Goal: Task Accomplishment & Management: Complete application form

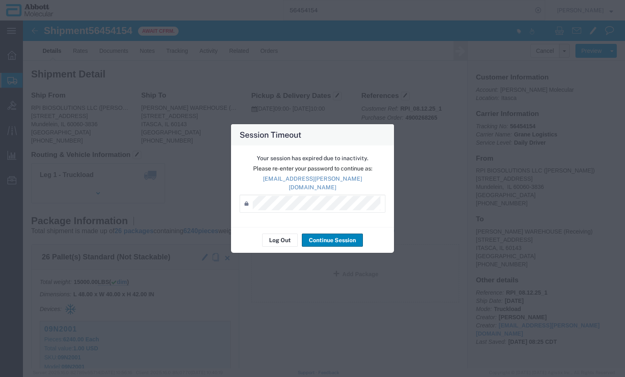
click at [324, 235] on button "Continue Session" at bounding box center [332, 239] width 61 height 13
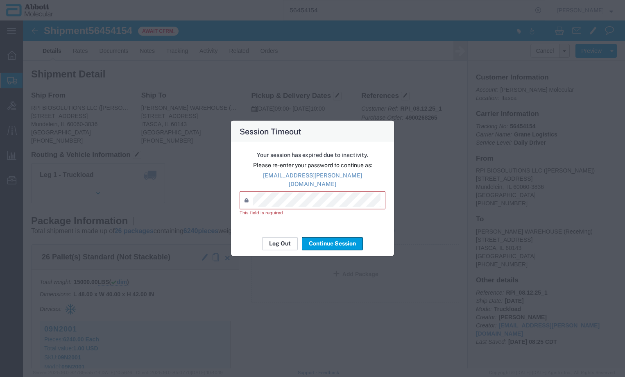
click at [285, 239] on button "Log Out" at bounding box center [280, 243] width 36 height 13
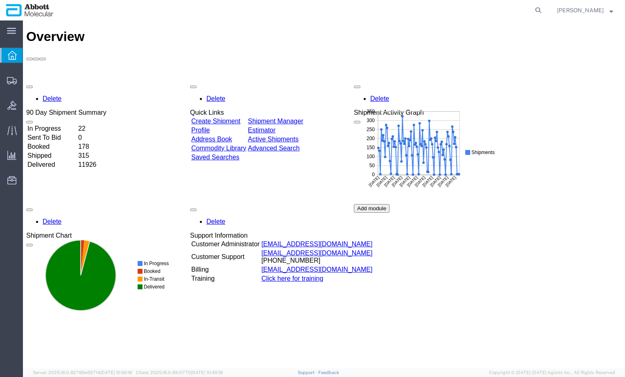
click at [70, 272] on icon at bounding box center [80, 274] width 70 height 70
click at [562, 140] on div "Delete 90 Day Shipment Summary In Progress 22 Sent To Bid 0 Booked 178 Shipped …" at bounding box center [323, 204] width 595 height 246
click at [603, 111] on div "Delete 90 Day Shipment Summary In Progress 22 Sent To Bid 0 Booked 178 Shipped …" at bounding box center [323, 204] width 595 height 246
click at [538, 96] on div "Delete 90 Day Shipment Summary In Progress 22 Sent To Bid 0 Booked 178 Shipped …" at bounding box center [323, 204] width 595 height 246
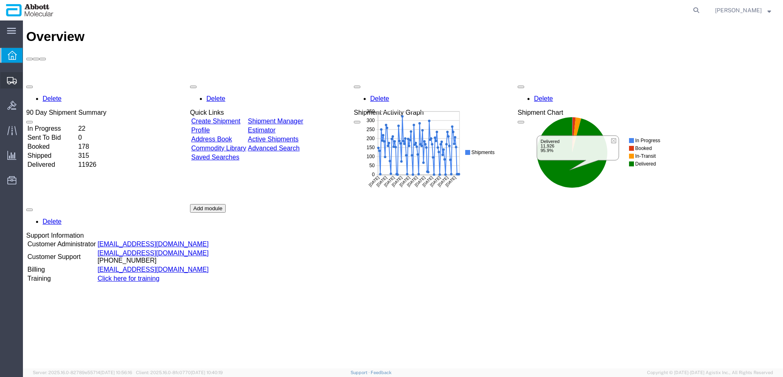
click at [0, 0] on span "Create from Template" at bounding box center [0, 0] width 0 height 0
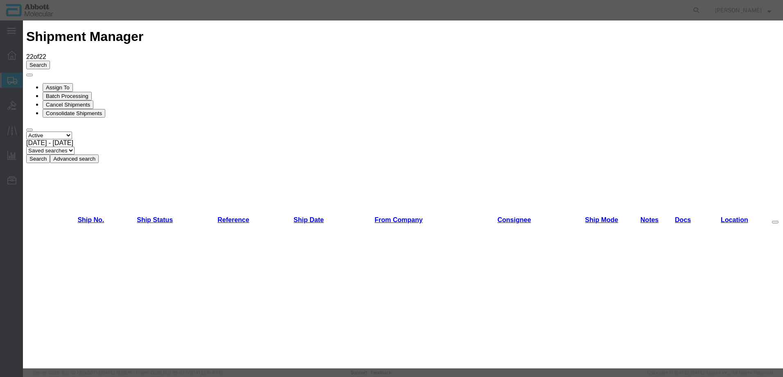
scroll to position [450, 0]
drag, startPoint x: 521, startPoint y: 325, endPoint x: 517, endPoint y: 325, distance: 4.1
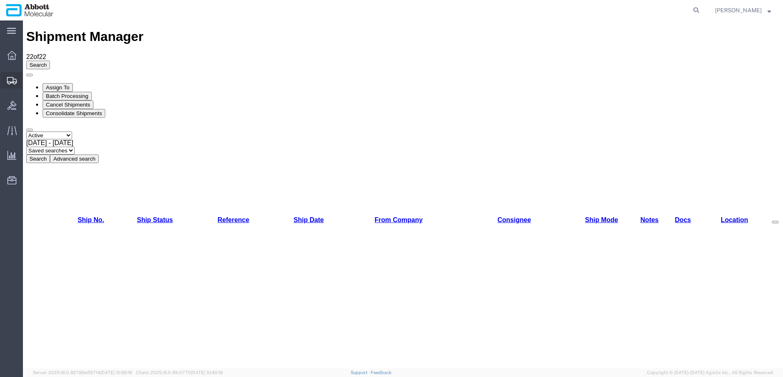
click at [0, 0] on span "Create Shipment" at bounding box center [0, 0] width 0 height 0
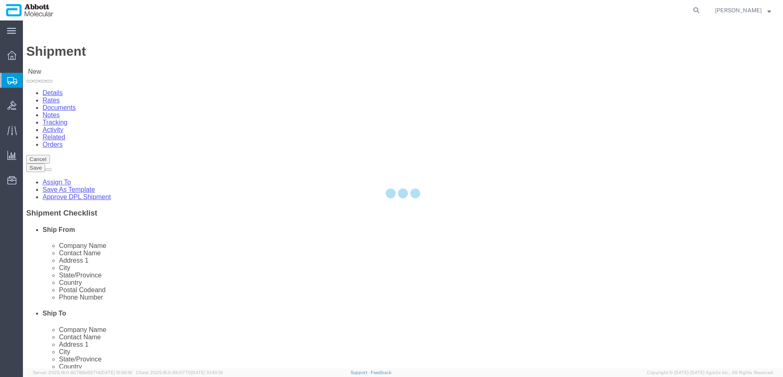
select select
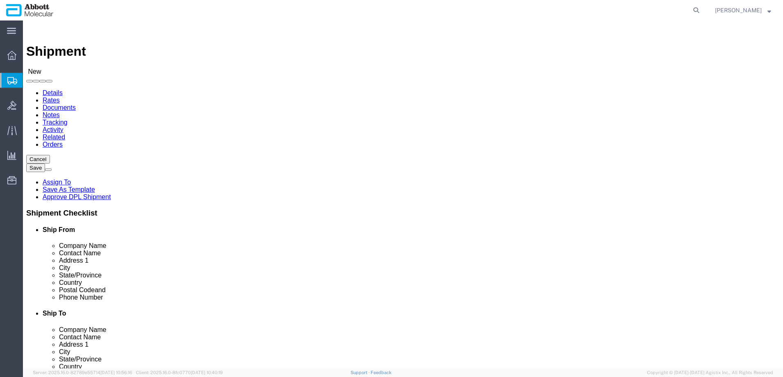
click input "text"
select select "48454"
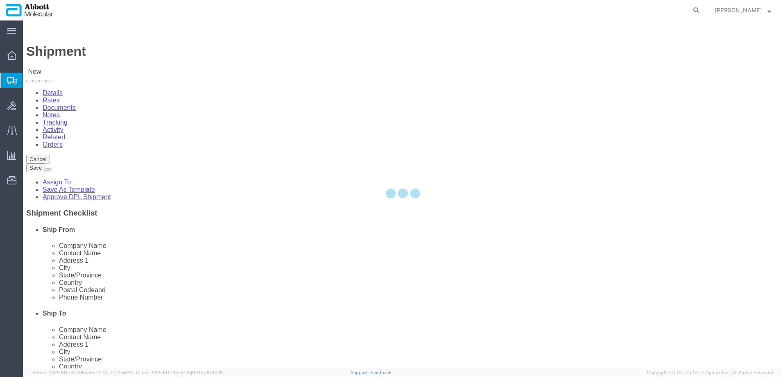
select select "IL"
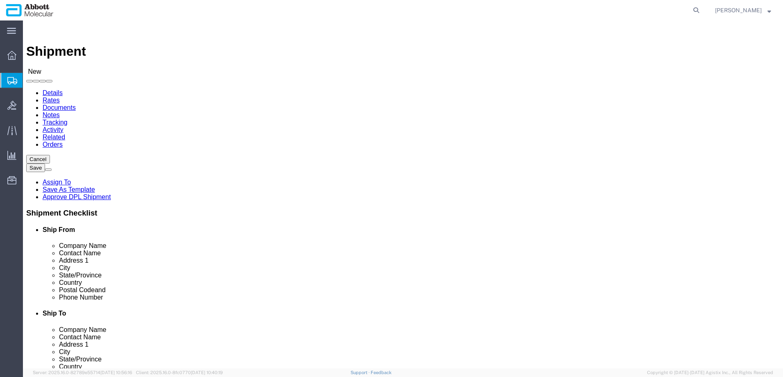
click div "Location Itasca My Profile Location [GEOGRAPHIC_DATA] Des Plaines Receiving - 1…"
click input "text"
type input "r"
type input "[PERSON_NAME]"
click label
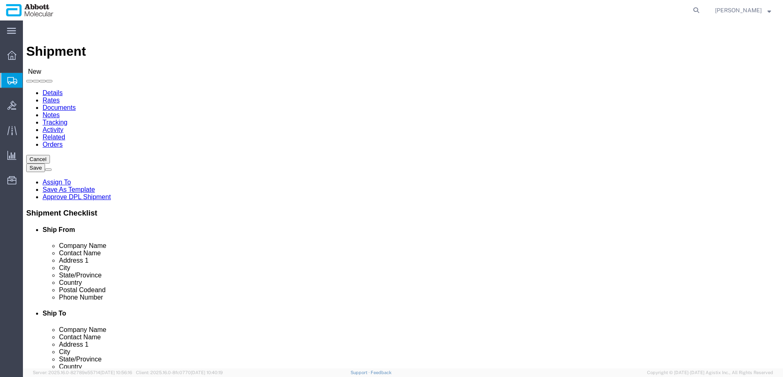
click input "checkbox"
checkbox input "true"
click input "text"
type input "[GEOGRAPHIC_DATA][PERSON_NAME]"
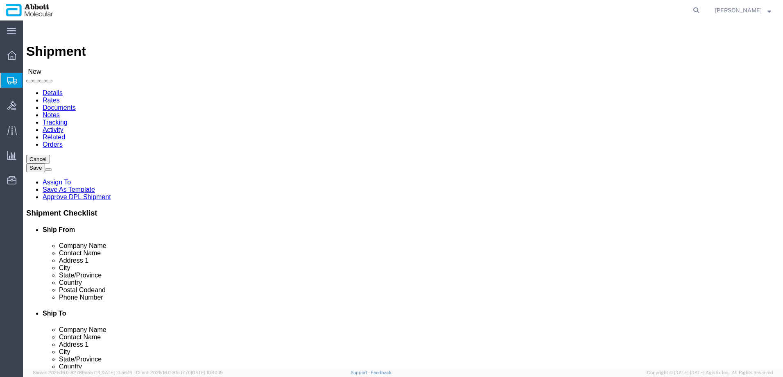
type input "[PERSON_NAME]"
type input "31 AV. [PERSON_NAME] 430"
type input "p"
type input "pe"
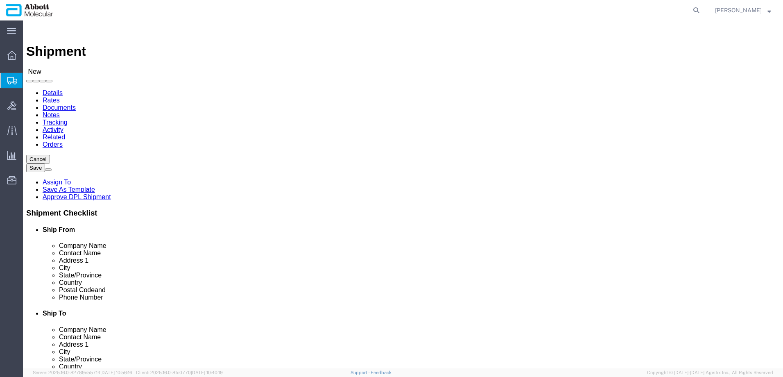
type input "[GEOGRAPHIC_DATA]"
type input "15102"
type input "5113190000"
type input "233317"
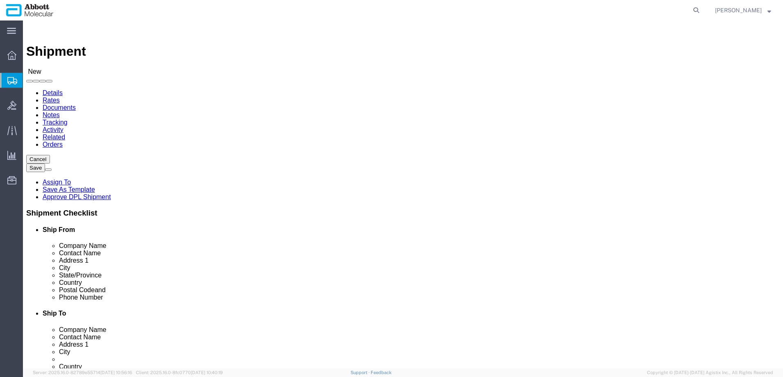
click input "checkbox"
click input "text"
click input "checkbox"
checkbox input "false"
click input "text"
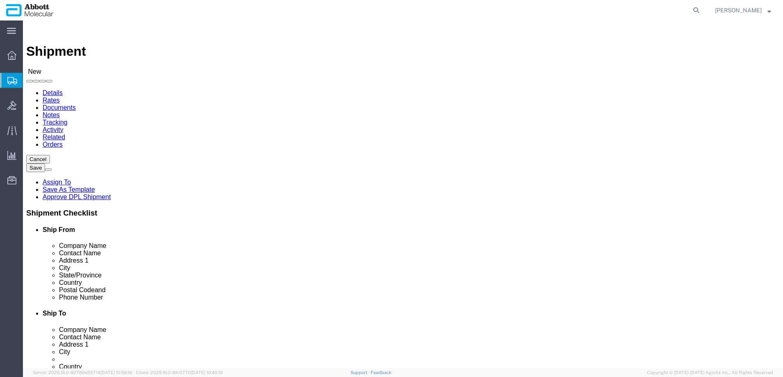
click input "checkbox"
checkbox input "false"
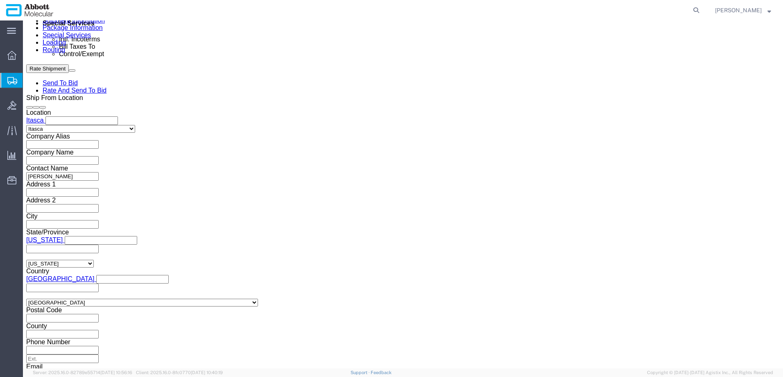
scroll to position [528, 0]
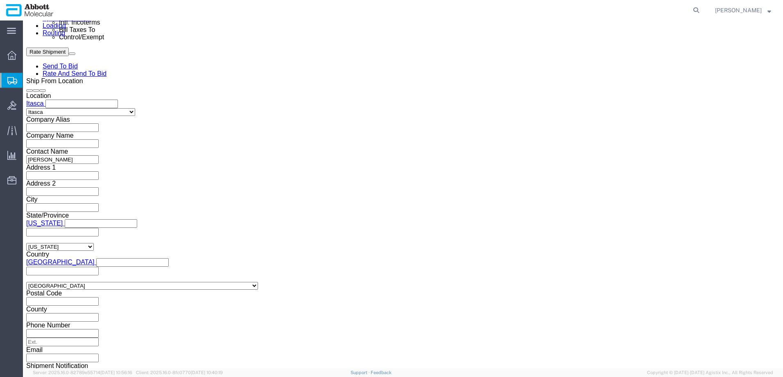
click select "Select Air Less than Truckload Multi-Leg Ocean Freight Rail Small Parcel Truckl…"
select select "AIR"
click select "Select Air Less than Truckload Multi-Leg Ocean Freight Rail Small Parcel Truckl…"
click input "text"
type input "p"
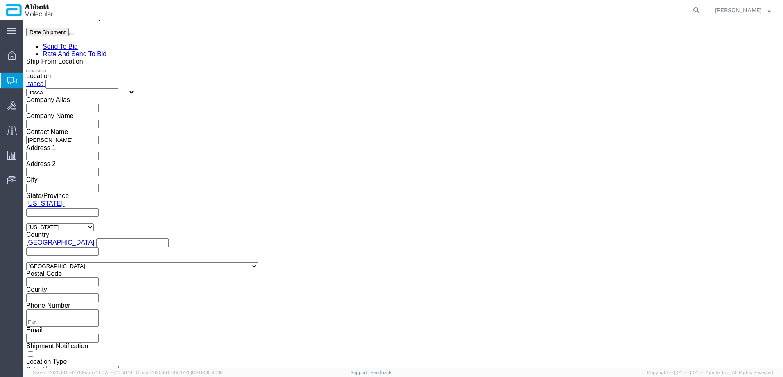
scroll to position [556, 0]
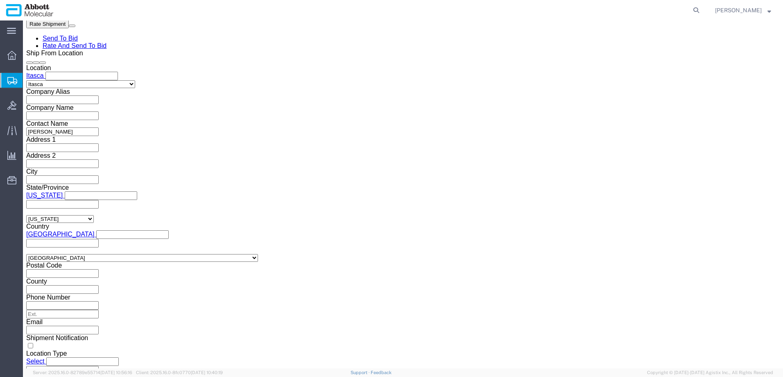
type input "ord"
type input "l"
type input "li"
click input "lima"
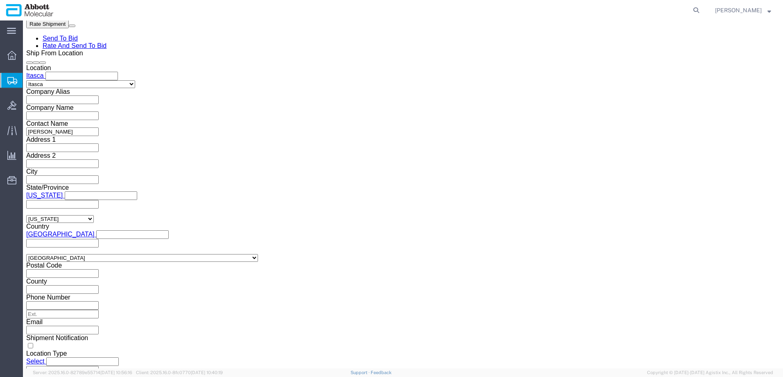
type input "lim"
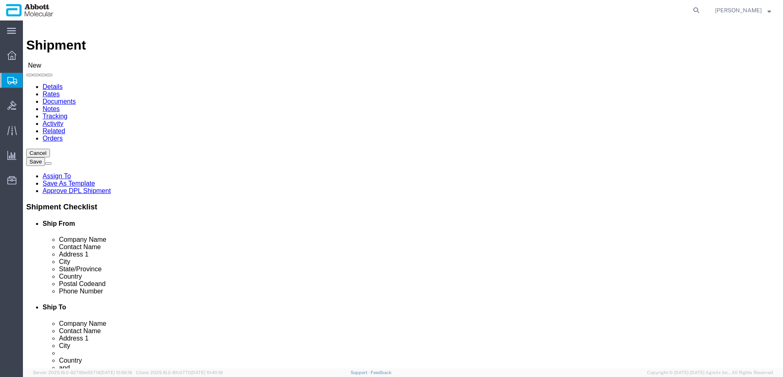
scroll to position [0, 0]
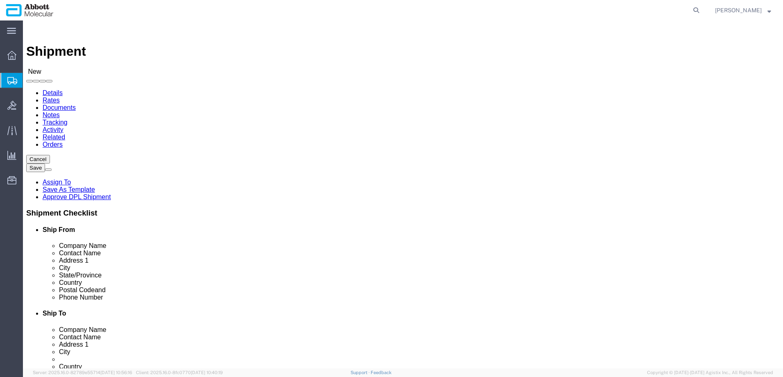
click icon
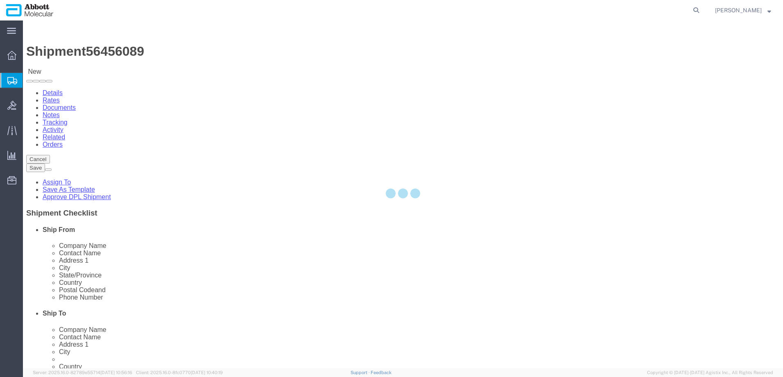
select select "48454"
select select "CBOX"
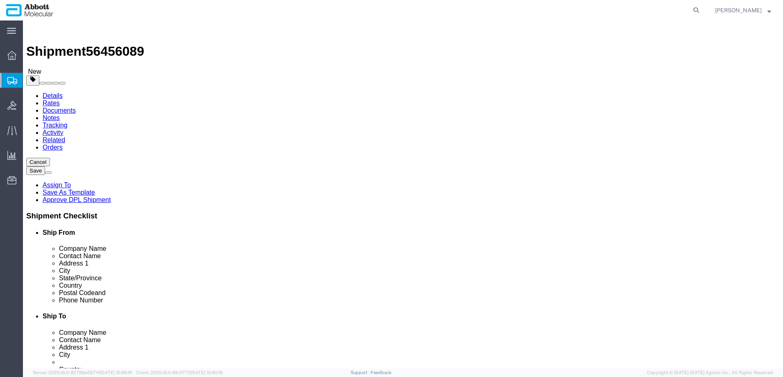
click icon
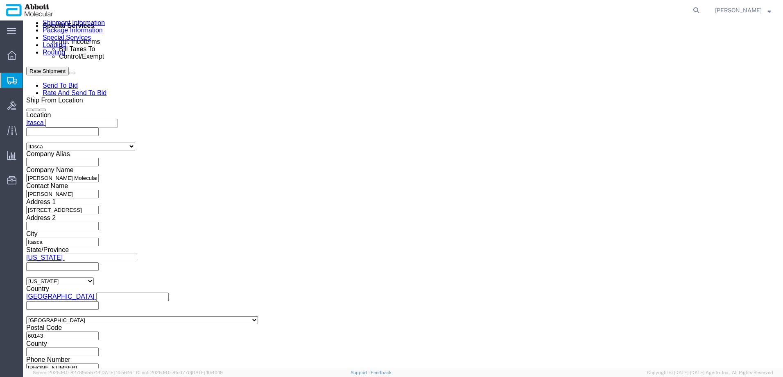
scroll to position [573, 0]
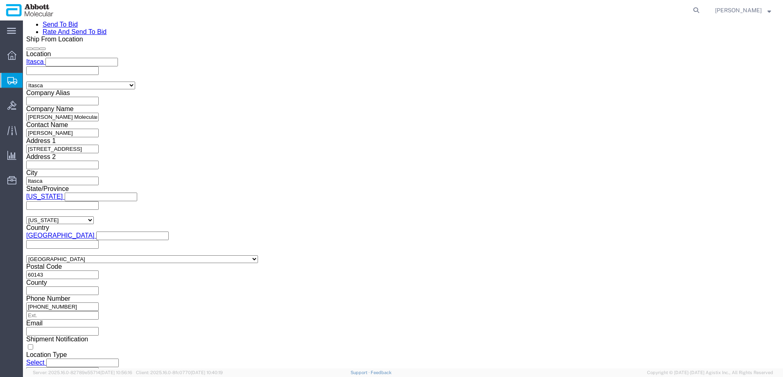
click select "Select ATF BIS DEA EPA FDA FTR ITAR OFAC Other (OPA)"
select select "BIS"
click select "Select ATF BIS DEA EPA FDA FTR ITAR OFAC Other (OPA)"
click select "Select AGR-Agricultural APP-Computers APR-Additional Permissive Exports AVS-Air…"
select select "NLR"
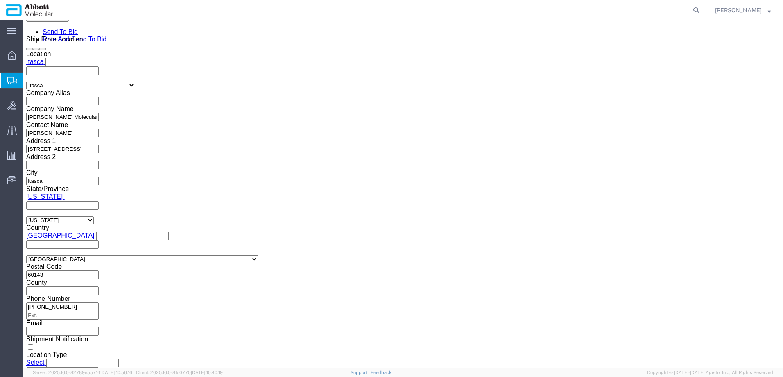
click select "Select AGR-Agricultural APP-Computers APR-Additional Permissive Exports AVS-Air…"
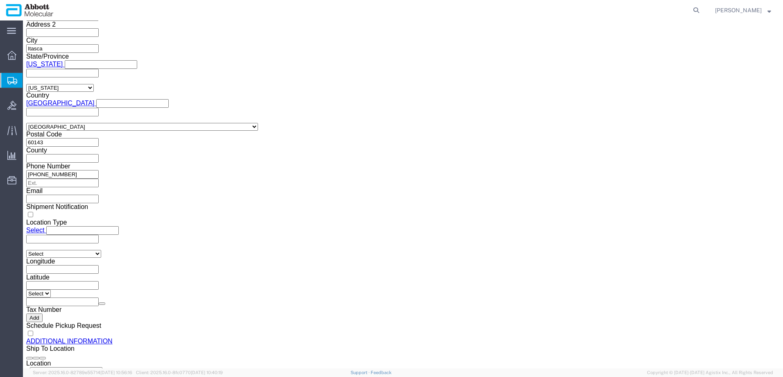
scroll to position [737, 0]
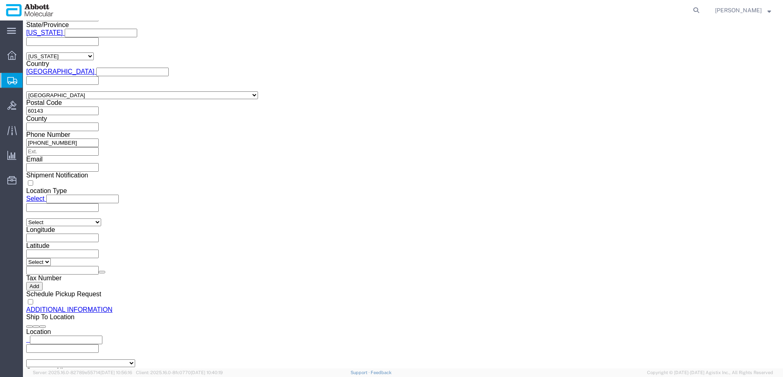
click input "text"
type input "[GEOGRAPHIC_DATA][PERSON_NAME]"
type input "31 AV. [PERSON_NAME] 430"
select select "PE"
type input "[PERSON_NAME]"
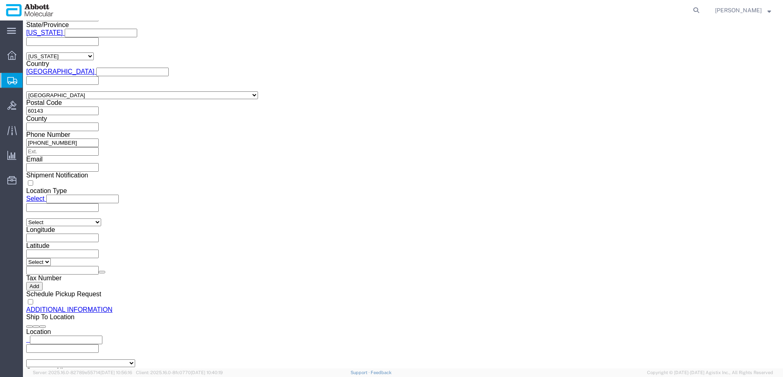
type input "5113190000"
type input "233317"
type input "l"
type input "[GEOGRAPHIC_DATA]"
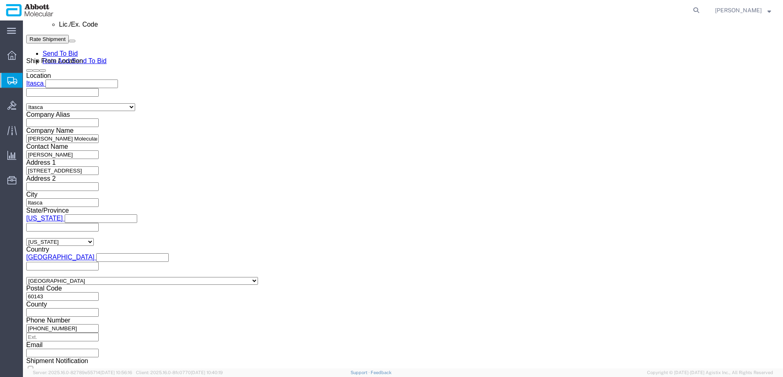
scroll to position [532, 0]
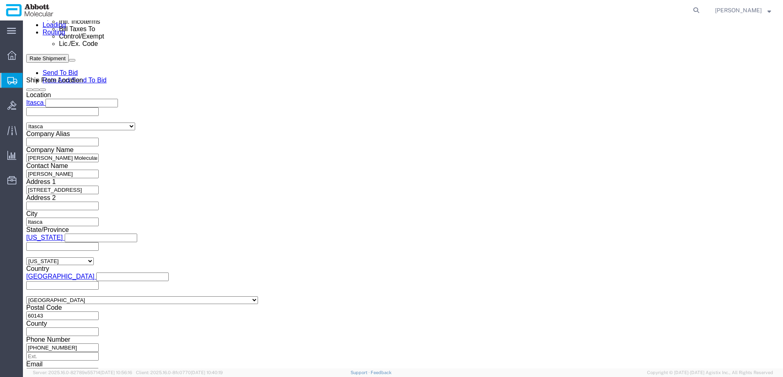
type input "15102"
click select "Select AES-Direct EEI Carrier File EEI EEI Exempt"
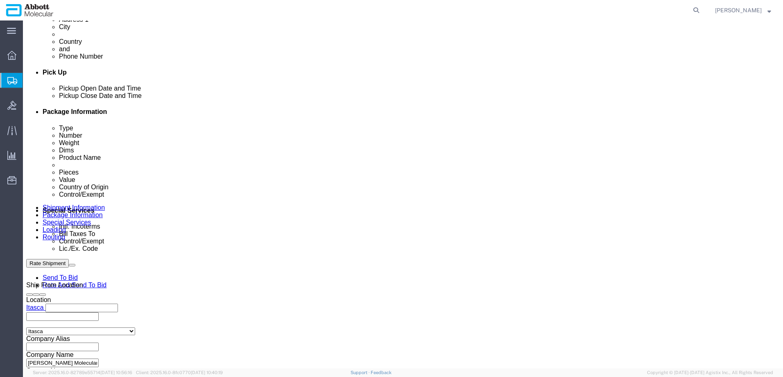
scroll to position [287, 0]
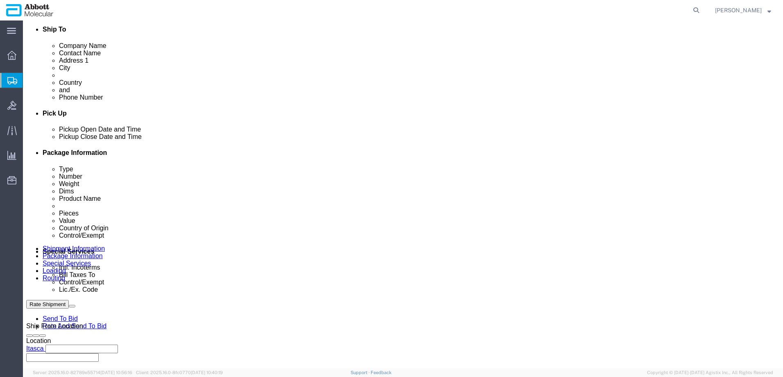
click select "Select Carriage Insurance Paid Carriage Paid To Cost and Freight Cost Insurance…"
select select "DAP"
click select "Select Carriage Insurance Paid Carriage Paid To Cost and Freight Cost Insurance…"
select select "SHIP"
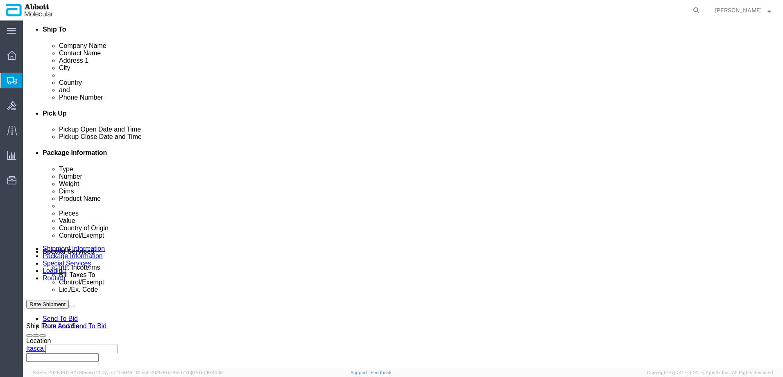
click select "Select Recipient Account Sender/Shipper Third Party Account"
select select "SHIP"
click select "Select Recipient Account Sender/Shipper Third Party Account"
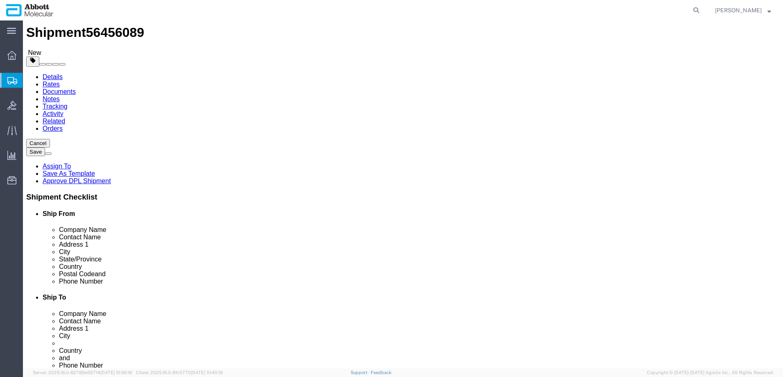
scroll to position [0, 0]
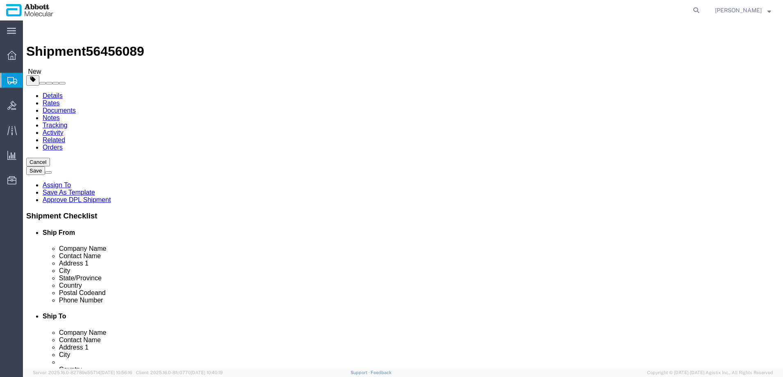
click icon
click link "Save As Template"
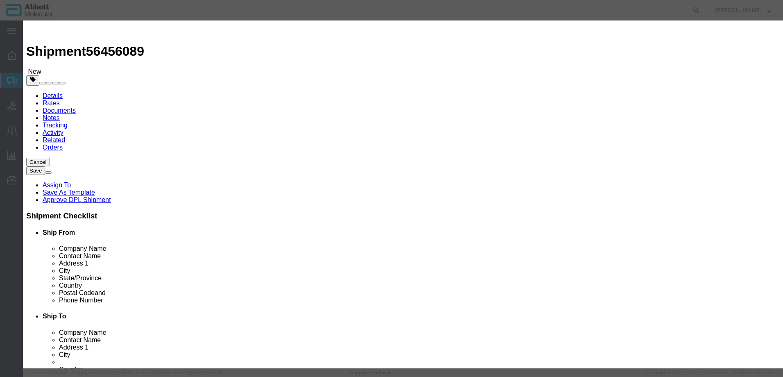
click select "Select DP_Argentina DP_Australia (Homebush) DP_Australia ([PERSON_NAME] [MEDICA…"
click input "text"
type input "IT_Peru([GEOGRAPHIC_DATA][PERSON_NAME])"
type textarea "IT_Peru ([GEOGRAPHIC_DATA][PERSON_NAME])"
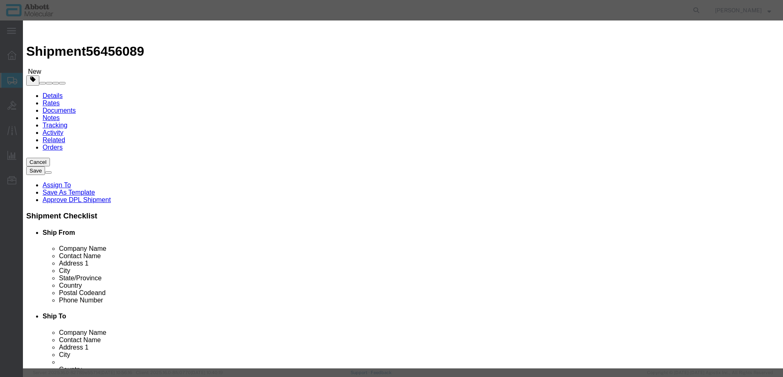
click input "Visible For All Users"
checkbox input "true"
click button "Save"
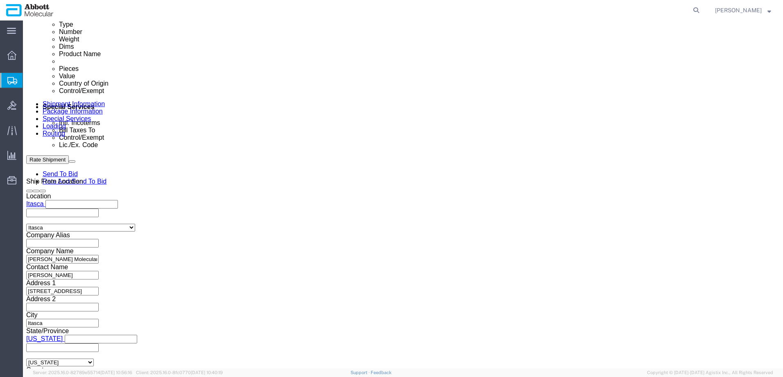
scroll to position [450, 0]
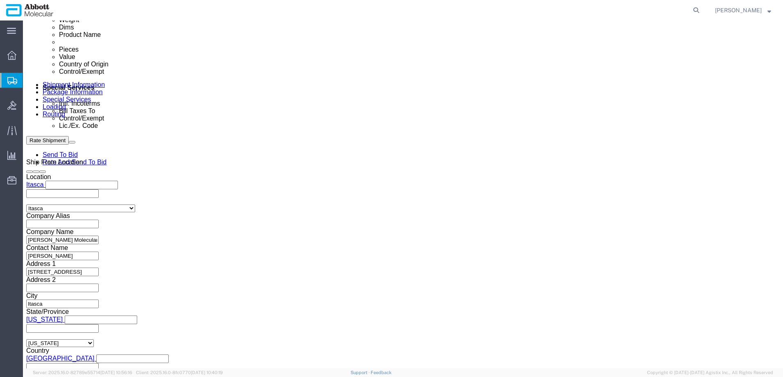
click input "text"
paste input "[PERSON_NAME][GEOGRAPHIC_DATA]"
type input "[PERSON_NAME][GEOGRAPHIC_DATA]"
click input "text"
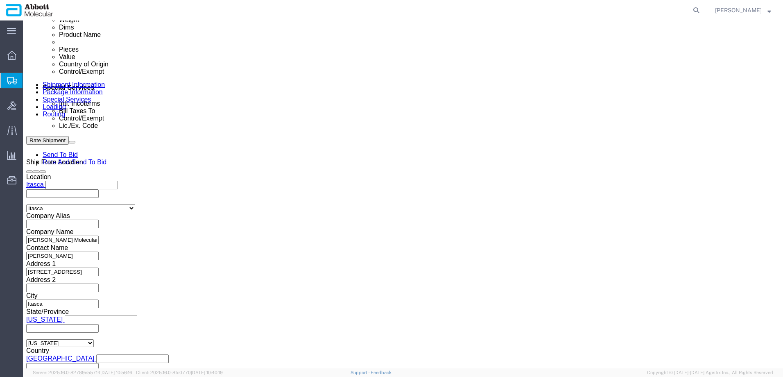
paste input "9706A"
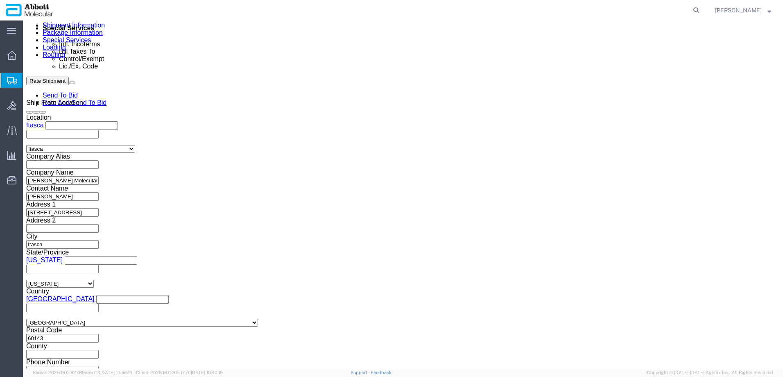
scroll to position [513, 0]
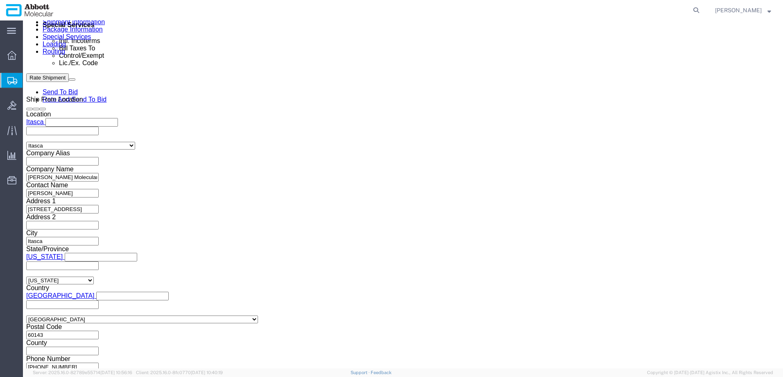
type input "9706A"
click button "Continue"
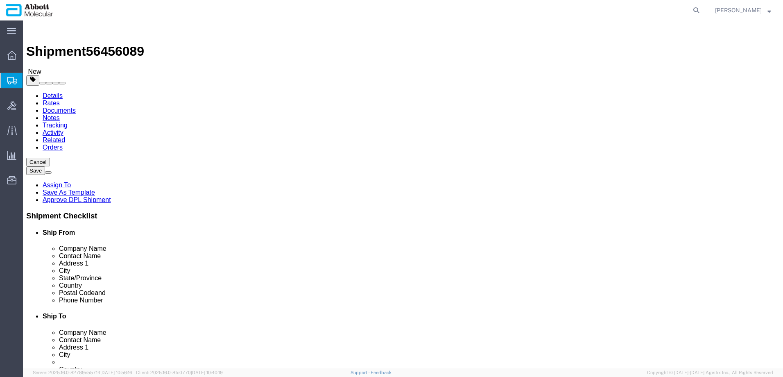
click select "Select Box (B) Box (C) Box (D) Cardboard Box(es) Crate (Instrument) Crate(s) En…"
click input "text"
type input "15"
type input "12"
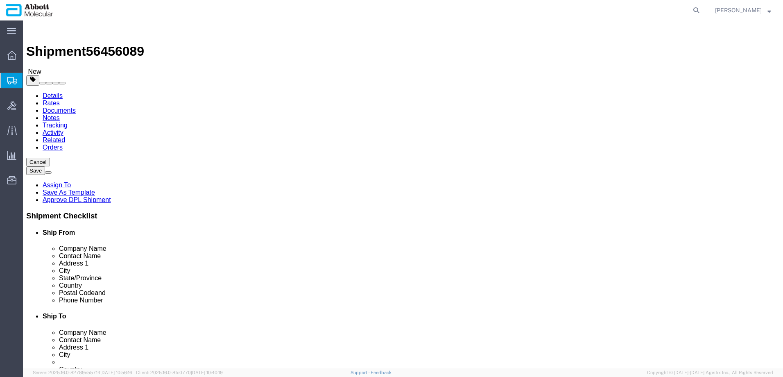
type input "12"
type input "2"
click input "checkbox"
checkbox input "true"
drag, startPoint x: 168, startPoint y: 205, endPoint x: 159, endPoint y: 213, distance: 11.9
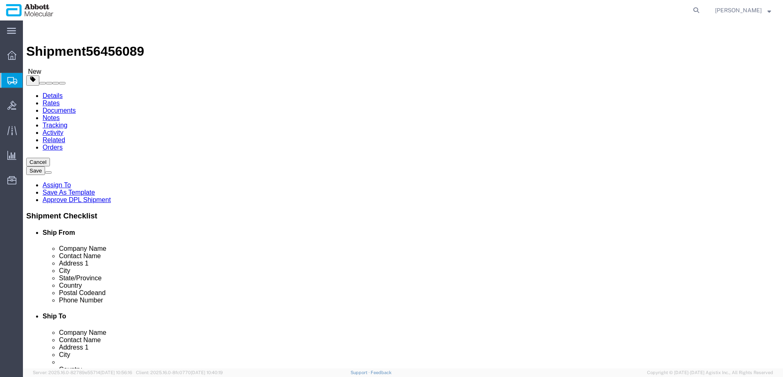
click link "Add Content"
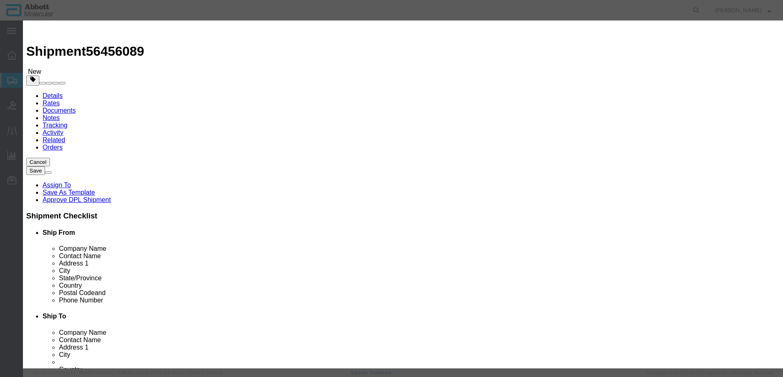
click input "text"
type input "09k3301"
click strong "09K3301"
select select
checkbox input "false"
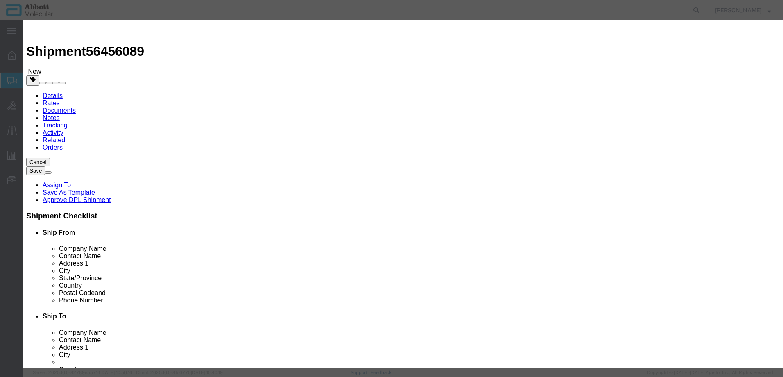
select select "US"
type input "8539212080"
select select "BIS"
checkbox input "false"
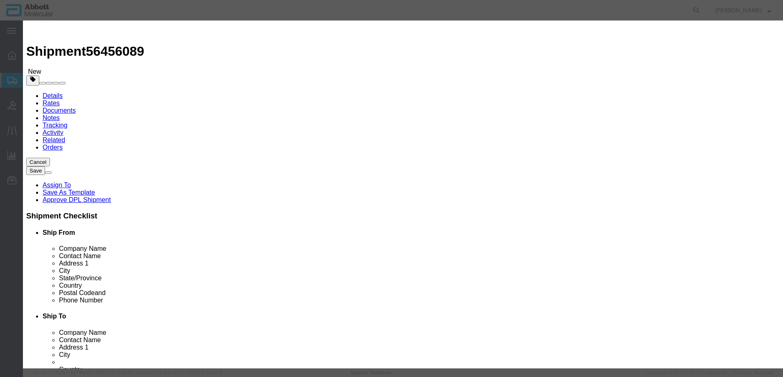
type input "09K3301"
type textarea "M2000RT HALO LAMP(EACH)"
select select "NLR"
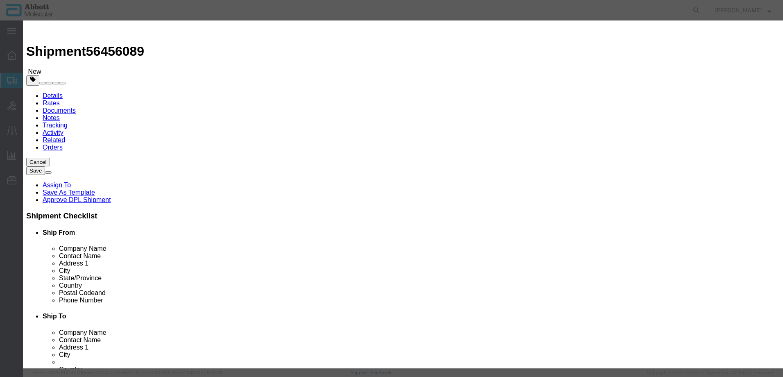
type input "09K3301"
type input "1"
select select "70"
click select "Select Account Type Activity ID Airline Appointment Number ASN Batch Number Bil…"
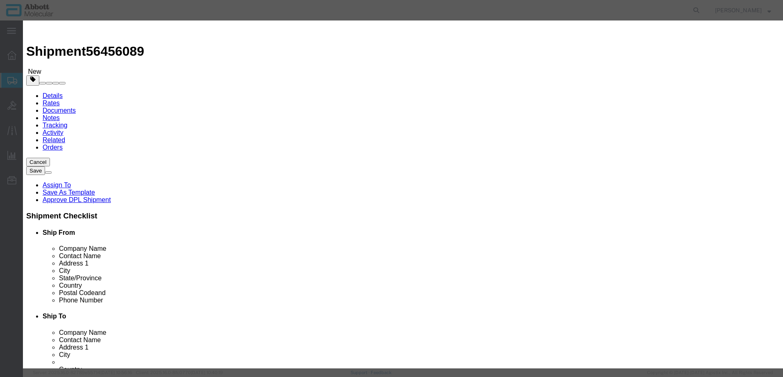
click select "Select Account Type Activity ID Airline Appointment Number ASN Batch Number Bil…"
click input "text"
type input "EAR99"
click button "Save & Add Another"
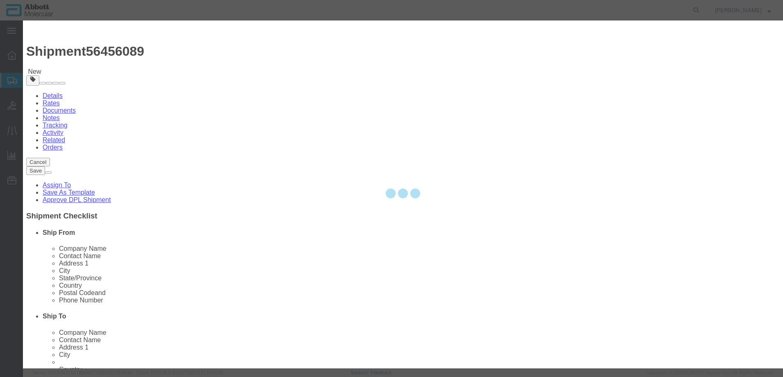
select select "EA"
select select
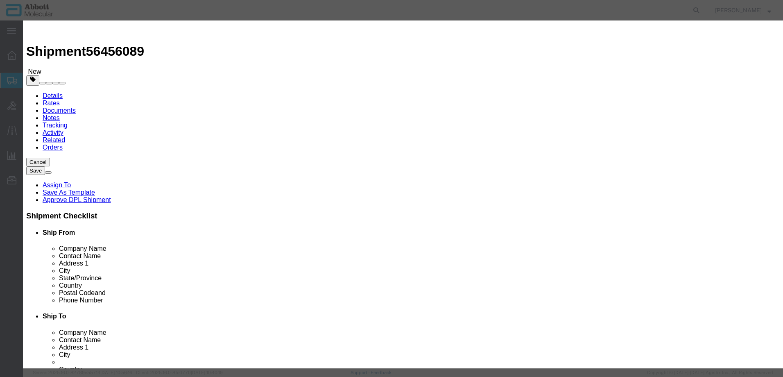
scroll to position [0, 0]
click input "text"
type input "01N7101"
click strong "01N7101"
select select
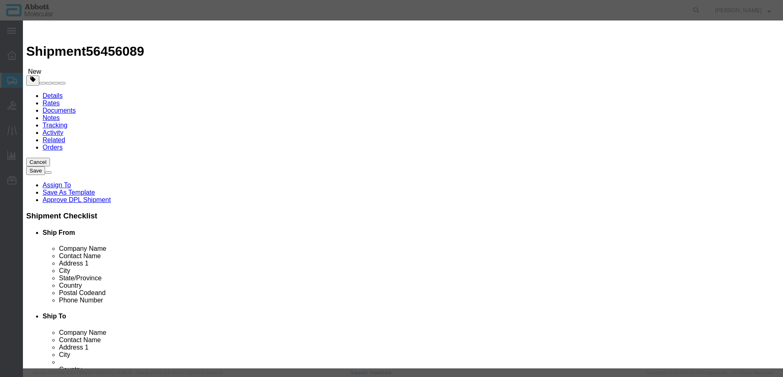
checkbox input "false"
select select "US"
type input "8204110060"
select select "BIS"
checkbox input "false"
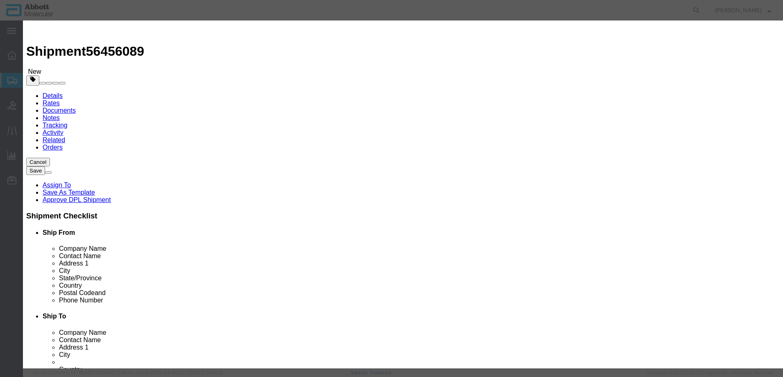
checkbox input "false"
type input "01N7101"
type textarea "MSYSTEMS WRENCH(EA)"
select select "NLR"
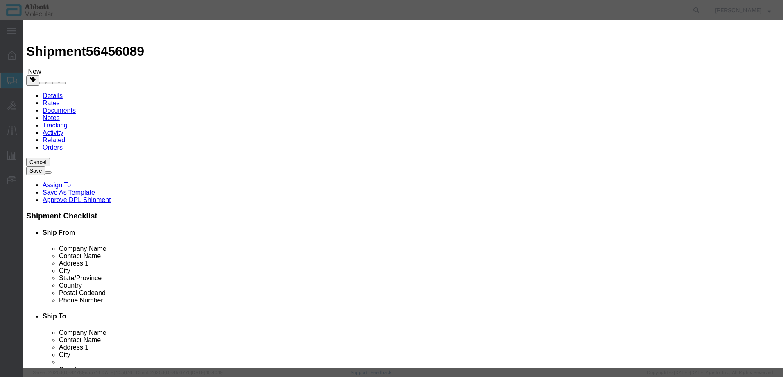
type input "01N7101"
type input "1"
select select "70"
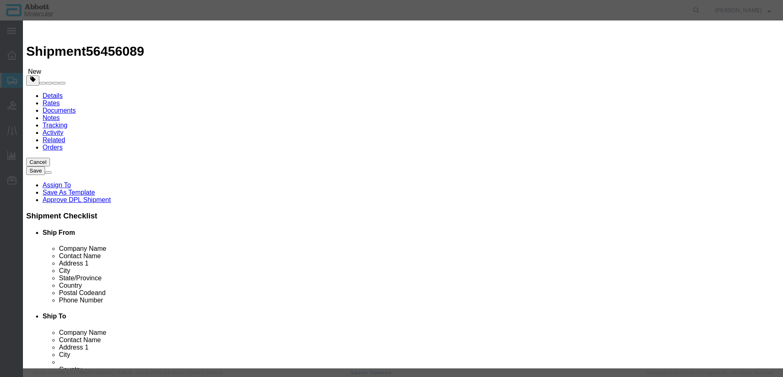
drag, startPoint x: 462, startPoint y: 212, endPoint x: 469, endPoint y: 222, distance: 12.6
click input "text"
type input "EAR99"
click button "Save & Close"
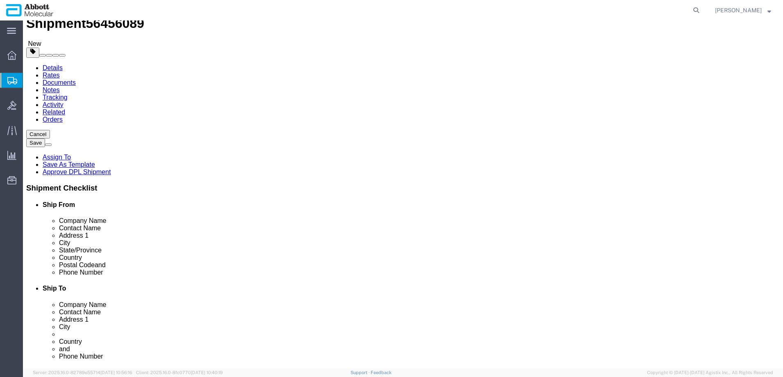
scroll to position [0, 0]
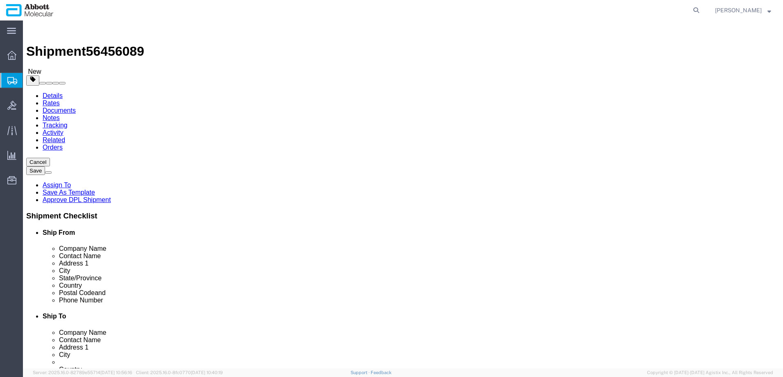
click button "Continue"
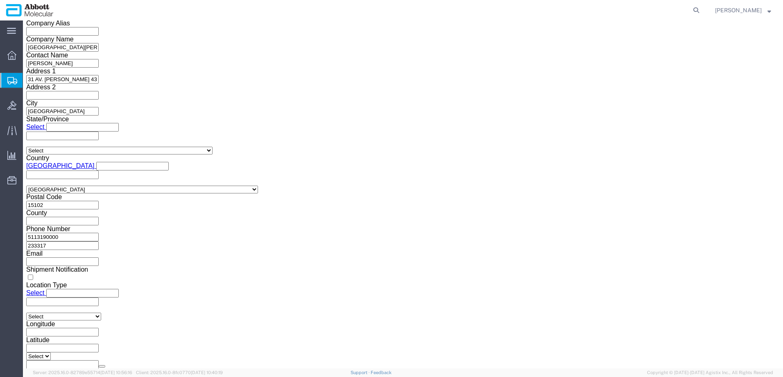
scroll to position [1093, 0]
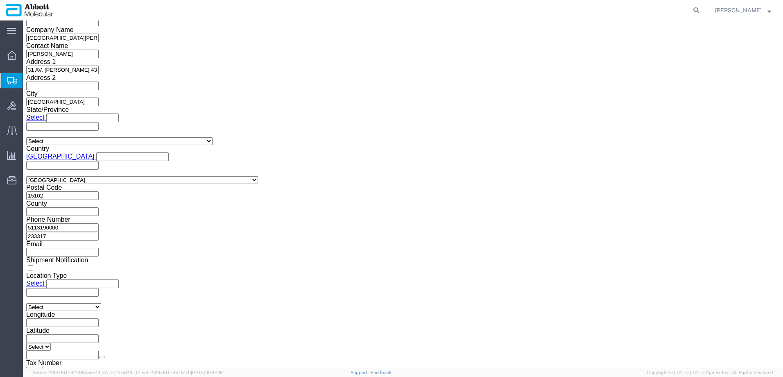
click button "Upload"
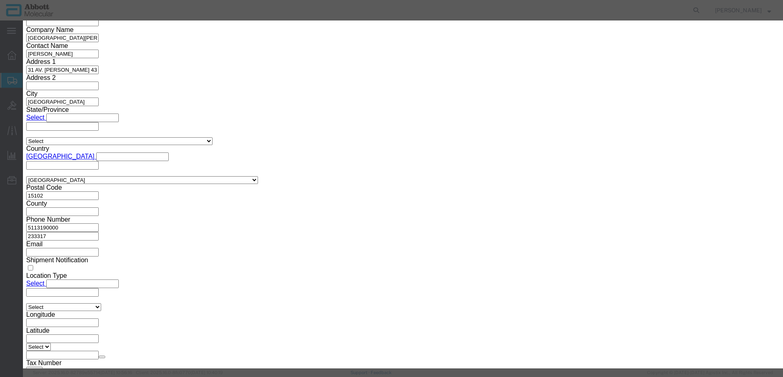
click button "Browse"
type input "C:\fakepath\9706A SLI DSV.pdf"
click button "Upload"
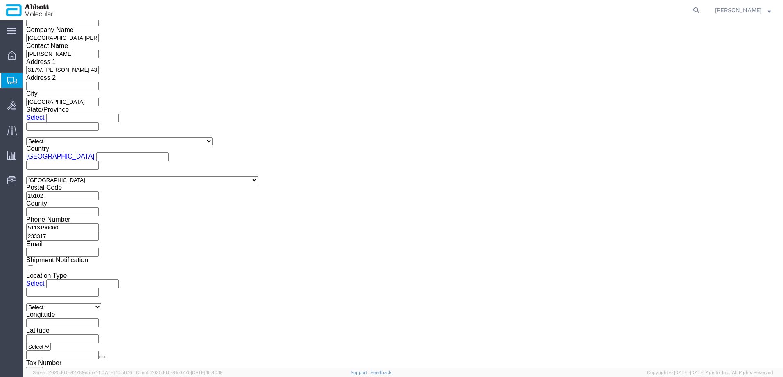
drag, startPoint x: 21, startPoint y: 7, endPoint x: 112, endPoint y: 12, distance: 91.4
click h1 "Shipment 56456089"
copy h1 "Shipment 56456089"
click button "Rate Shipment"
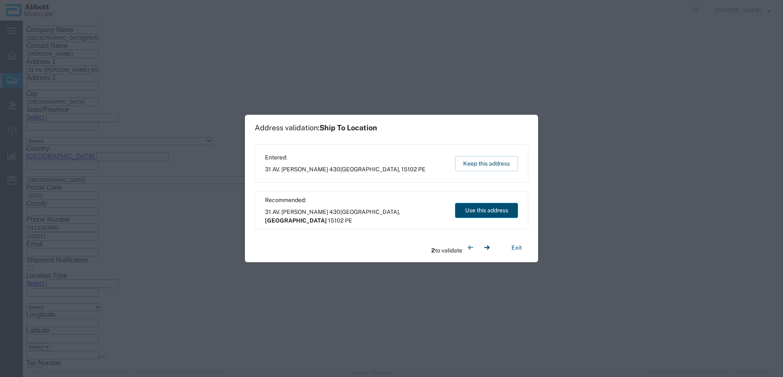
click at [468, 211] on button "Use this address" at bounding box center [486, 210] width 63 height 15
select select "LMA"
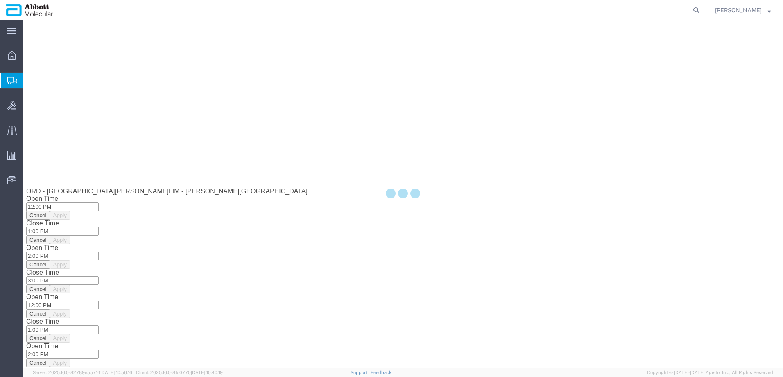
scroll to position [0, 0]
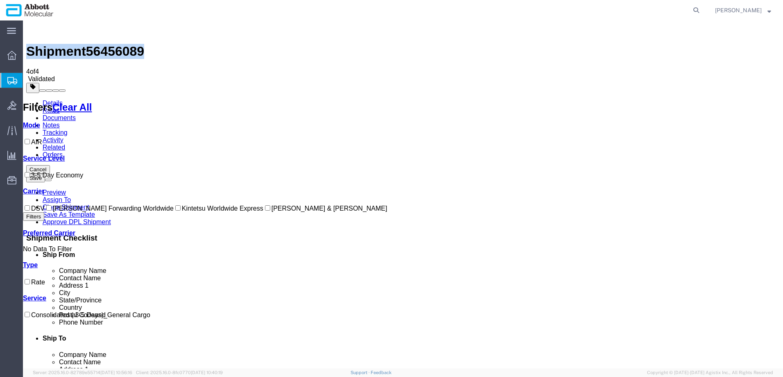
drag, startPoint x: 34, startPoint y: 190, endPoint x: 63, endPoint y: 189, distance: 29.1
click at [30, 205] on input "DSV" at bounding box center [27, 207] width 5 height 5
checkbox input "true"
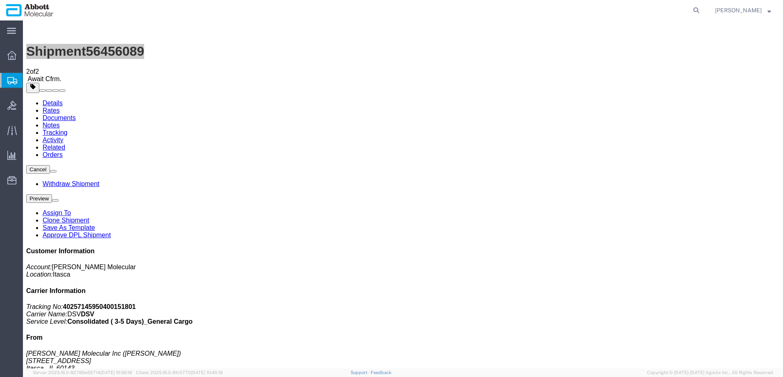
click at [0, 0] on span "Create from Template" at bounding box center [0, 0] width 0 height 0
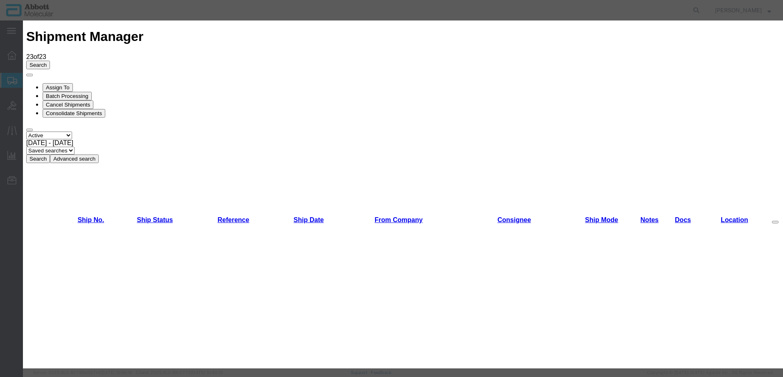
scroll to position [450, 0]
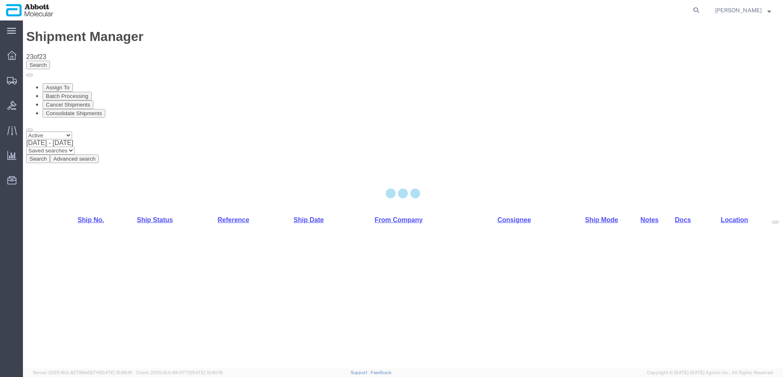
select select "48454"
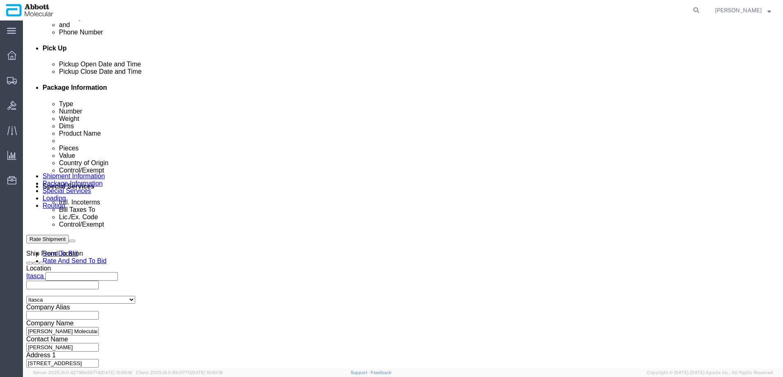
scroll to position [368, 0]
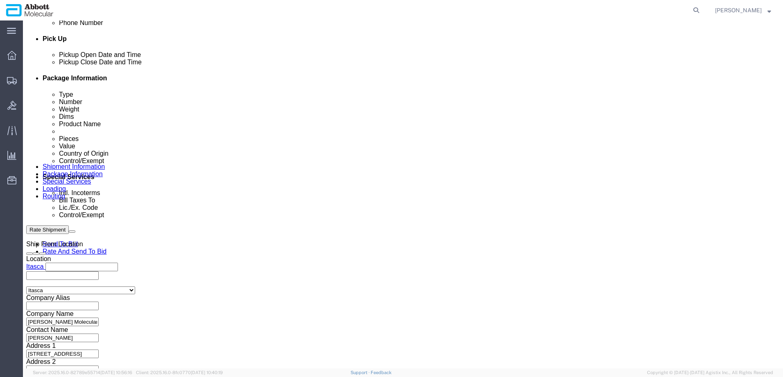
drag, startPoint x: 148, startPoint y: 266, endPoint x: 152, endPoint y: 266, distance: 4.1
click input "text"
paste input "9706F"
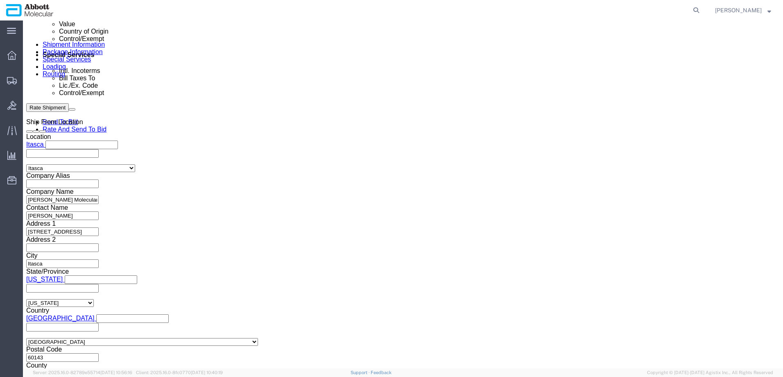
scroll to position [513, 0]
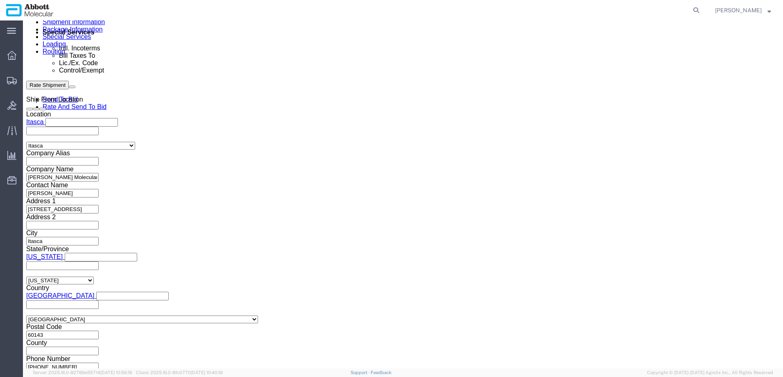
type input "9706F"
click button "Continue"
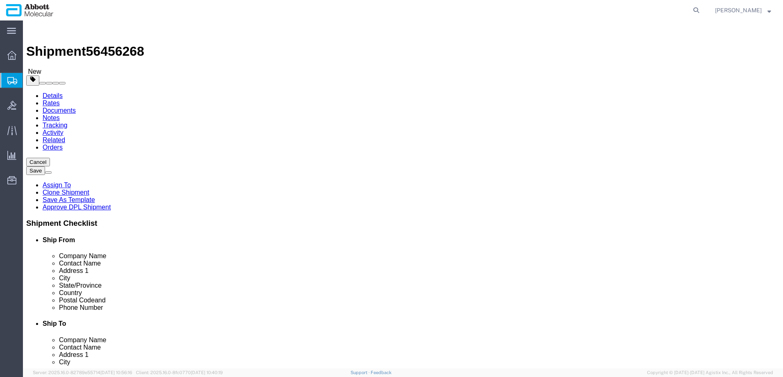
click select "Select Box (B) Box (C) Box (D) Cardboard Box(es) Crate (Instrument) Crate(s) En…"
select select "BOXD"
click select "Select Box (B) Box (C) Box (D) Cardboard Box(es) Crate (Instrument) Crate(s) En…"
type input "28.00"
type input "24.00"
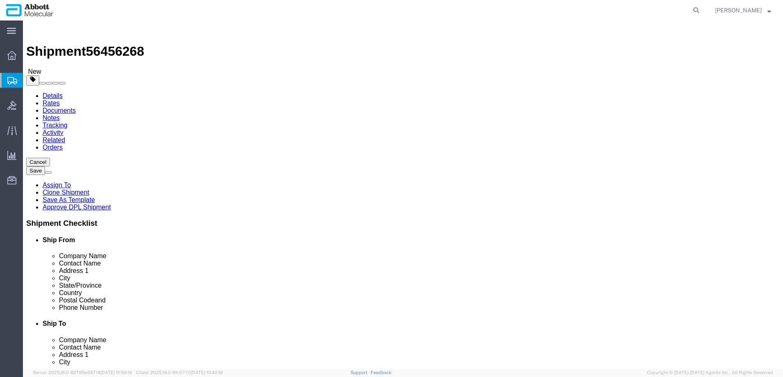
type input "21.00"
drag, startPoint x: 88, startPoint y: 195, endPoint x: 64, endPoint y: 197, distance: 24.2
click div "Package Type Select Box (B) Box (C) Box (D) Cardboard Box(es) Crate (Instrument…"
type input "30"
click input "checkbox"
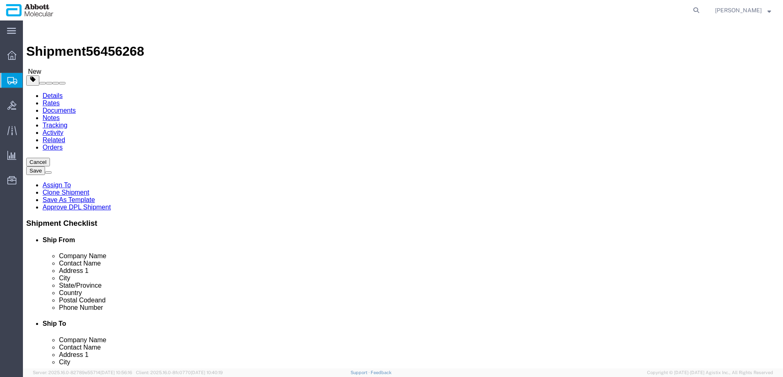
checkbox input "true"
type input "FROZEN"
click link "Add Content"
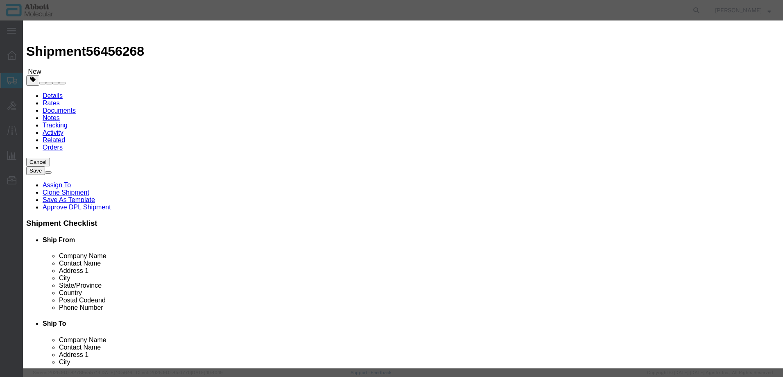
click input "text"
type input "04J7193"
click strong "04J7193"
select select
checkbox input "false"
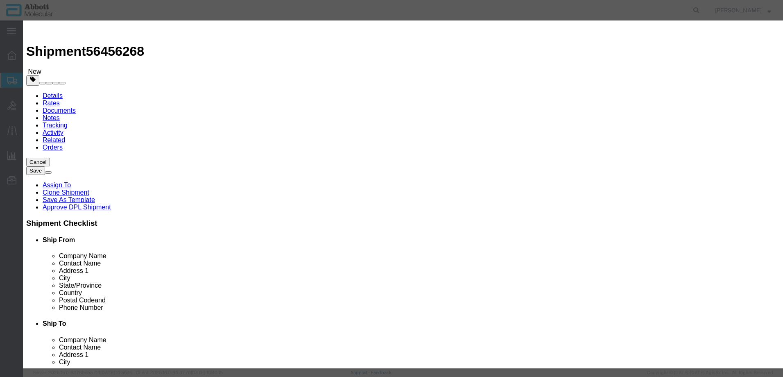
select select "US"
type input "3822190080"
select select "BIS"
checkbox input "false"
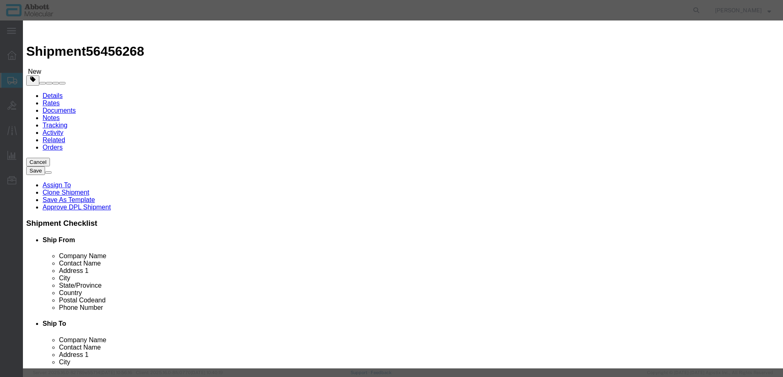
type input "04J7193"
type textarea "M2K RT OPT CAL"
select select "NLR"
type input "04J7193"
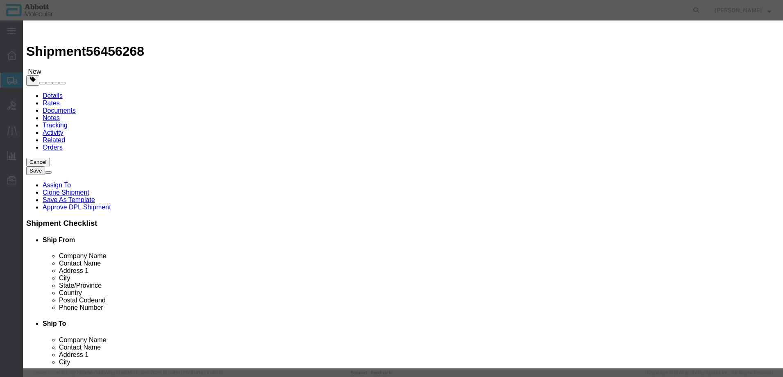
type input "1"
select select "70"
click select "Select Account Type Activity ID Airline Appointment Number ASN Batch Number Bil…"
select select "BATCH_NUMBER"
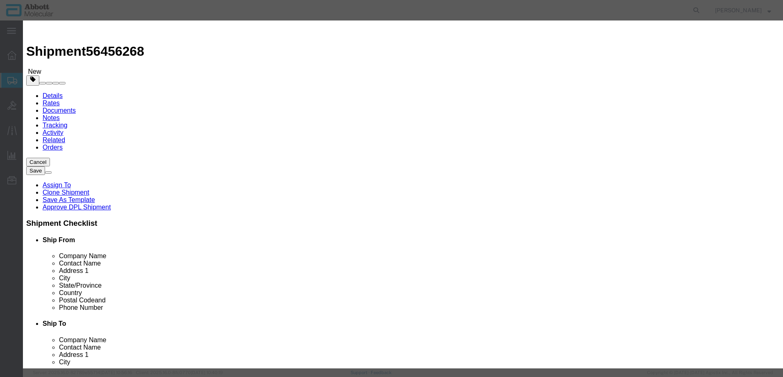
click select "Select Account Type Activity ID Airline Appointment Number ASN Batch Number Bil…"
type input "408953"
click button "Save & Add Another"
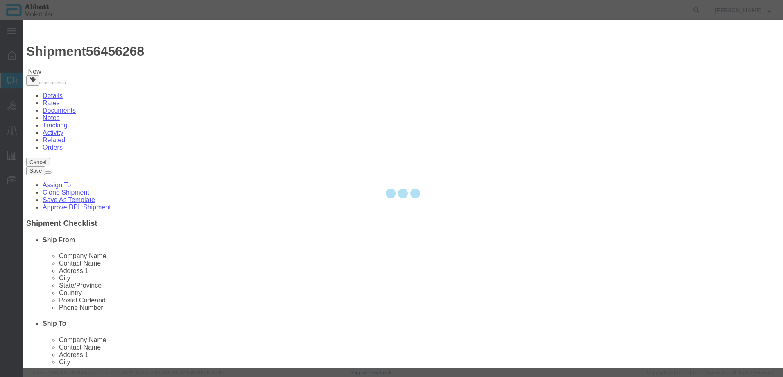
select select "EA"
select select
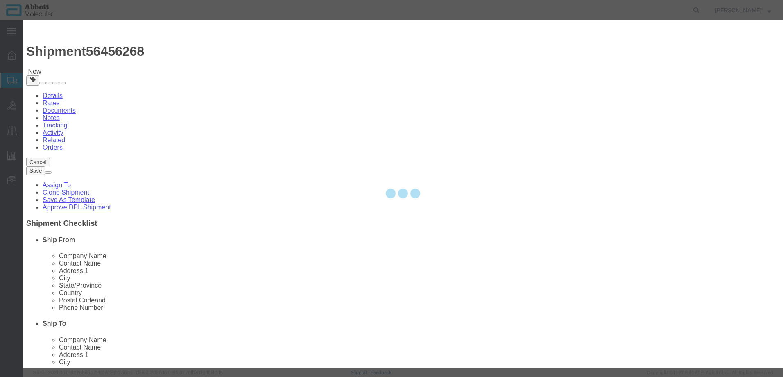
select select
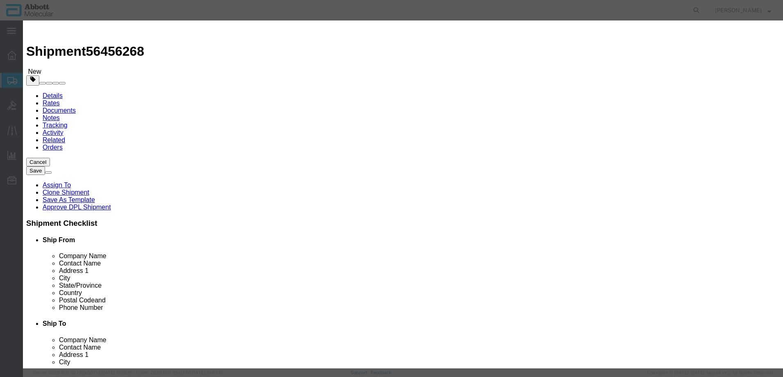
scroll to position [0, 0]
click input "text"
type input "08L3301"
click td "Model: 08L3301"
select select
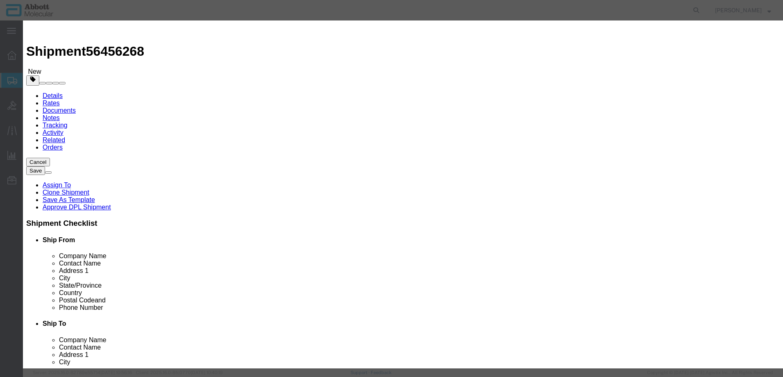
checkbox input "false"
select select "US"
type input "3822190080"
select select "BIS"
checkbox input "false"
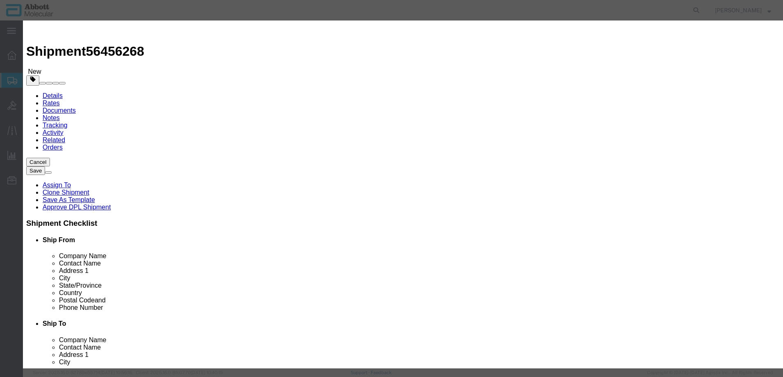
checkbox input "false"
type input "08L3301"
type textarea "RNASE P PLATE(EA)"
select select "NLR"
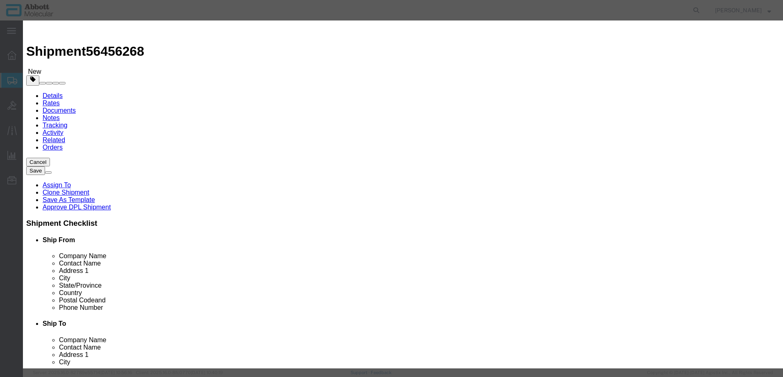
type input "08L3301"
type input "1"
select select "70"
drag, startPoint x: 498, startPoint y: 135, endPoint x: 497, endPoint y: 140, distance: 5.1
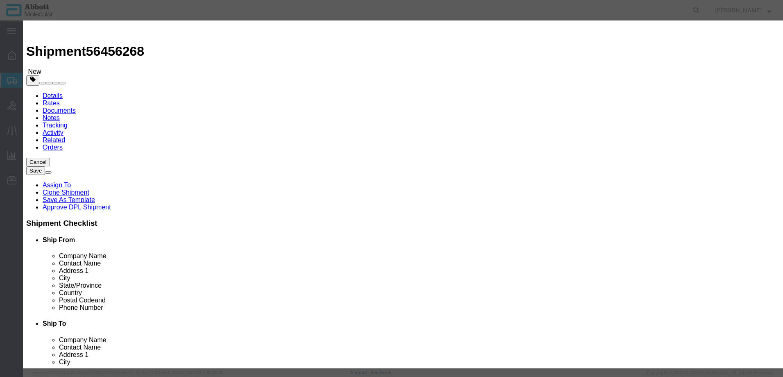
click select "Select Account Type Activity ID Airline Appointment Number ASN Batch Number Bil…"
select select "BATCH_NUMBER"
click select "Select Account Type Activity ID Airline Appointment Number ASN Batch Number Bil…"
type input "2502123"
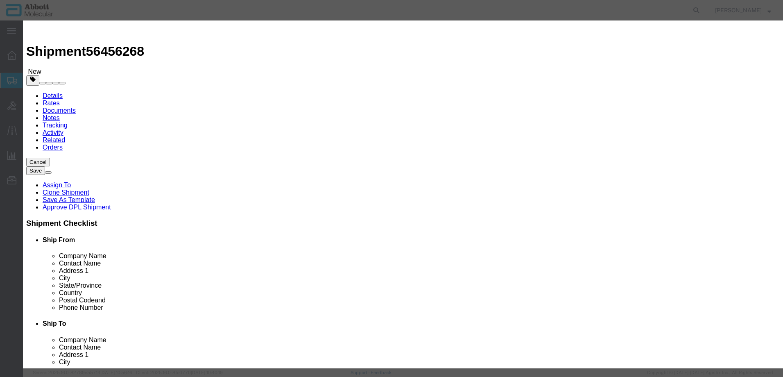
click button "Save & Close"
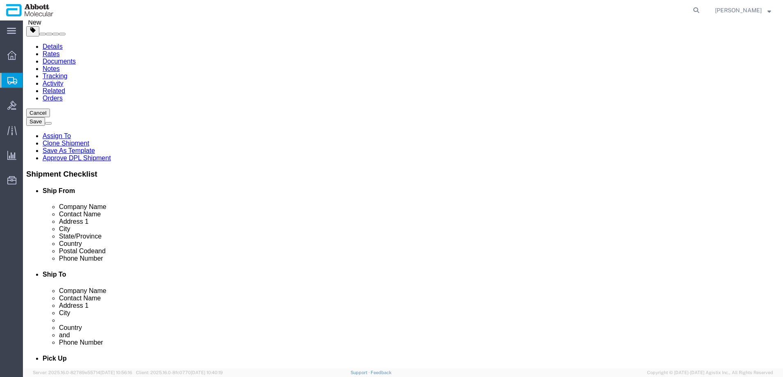
scroll to position [79, 0]
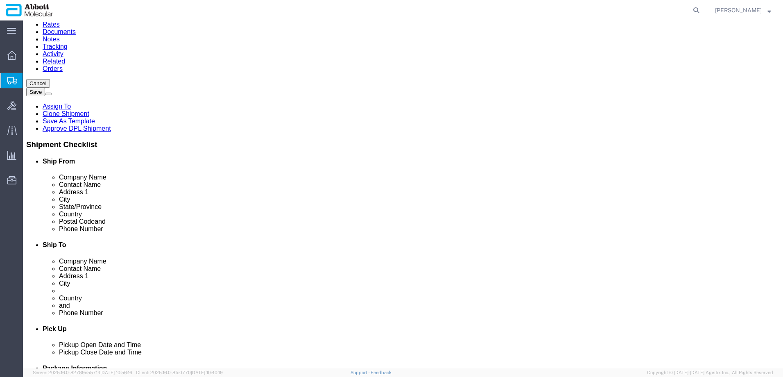
click button "Continue"
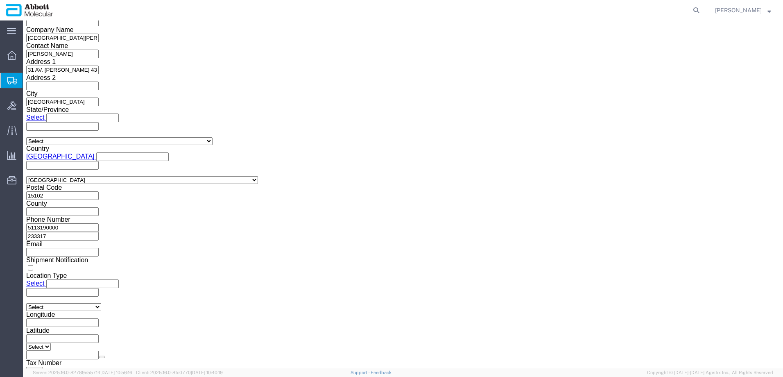
drag, startPoint x: 410, startPoint y: 275, endPoint x: 396, endPoint y: 256, distance: 23.7
click button "Upload"
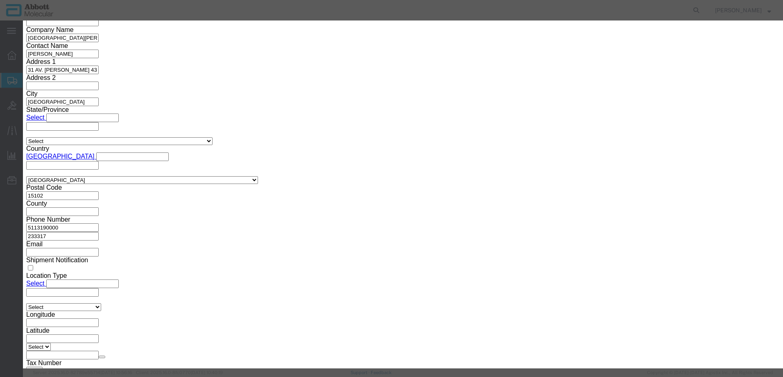
click div "Browse No file chosen"
click button "Browse"
type input "C:\fakepath\9706F SLI DSV.pdf"
click button "Upload"
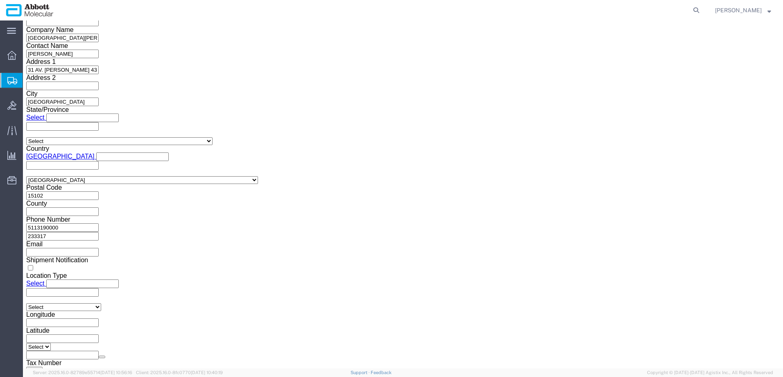
drag, startPoint x: 22, startPoint y: 11, endPoint x: 110, endPoint y: 16, distance: 88.1
click div "Shipment 56456268 New"
copy h1 "Shipment 56456268"
click button "Rate Shipment"
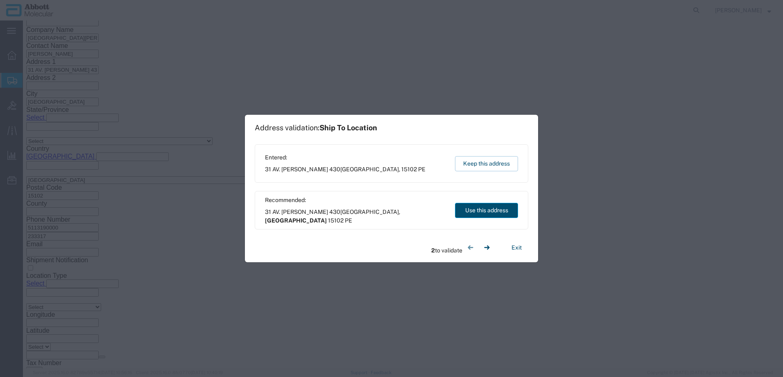
click at [477, 212] on button "Use this address" at bounding box center [486, 210] width 63 height 15
click at [466, 213] on button "Use this address" at bounding box center [486, 210] width 63 height 15
select select "LMA"
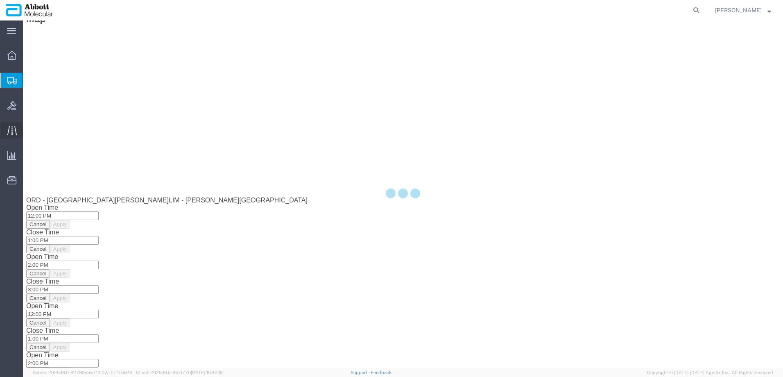
scroll to position [0, 0]
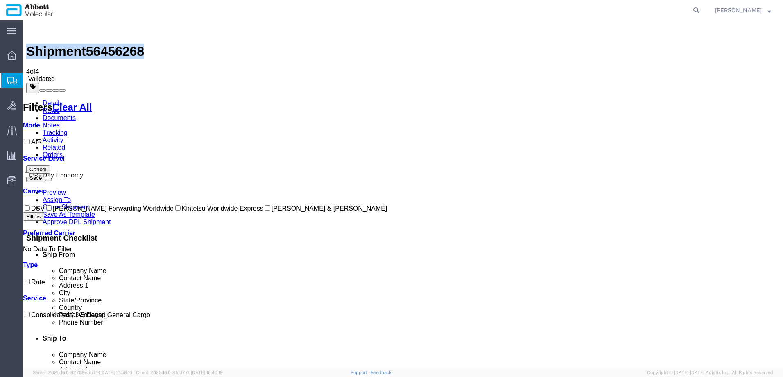
click at [30, 205] on input "DSV" at bounding box center [27, 207] width 5 height 5
checkbox input "true"
